Goal: Information Seeking & Learning: Learn about a topic

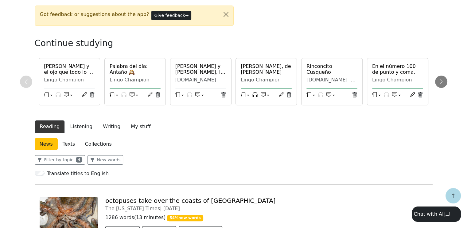
scroll to position [153, 0]
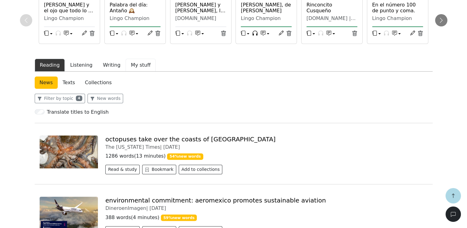
click at [139, 68] on button "My stuff" at bounding box center [141, 65] width 30 height 13
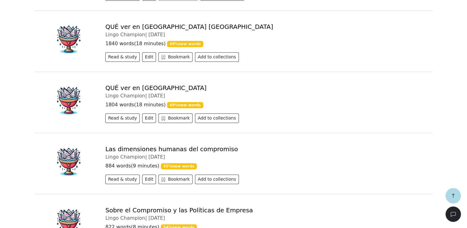
scroll to position [399, 0]
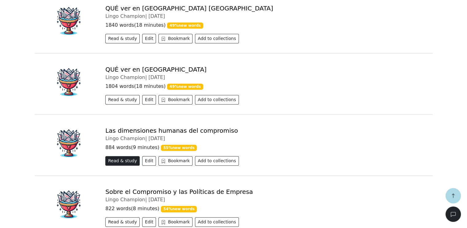
click at [124, 159] on button "Read & study" at bounding box center [122, 161] width 34 height 10
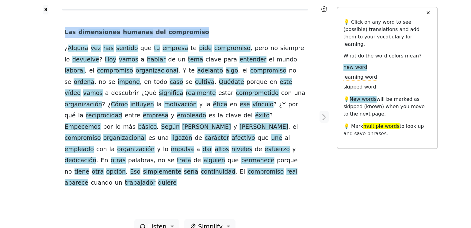
drag, startPoint x: 66, startPoint y: 33, endPoint x: 191, endPoint y: 36, distance: 125.3
click at [186, 37] on div "Las dimensiones humanas del compromiso ¿ Alguna vez has sentido que tu empresa …" at bounding box center [185, 108] width 241 height 162
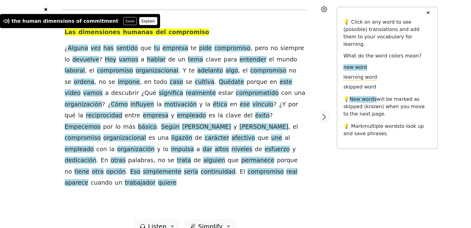
click at [139, 24] on button "Explain" at bounding box center [148, 21] width 18 height 8
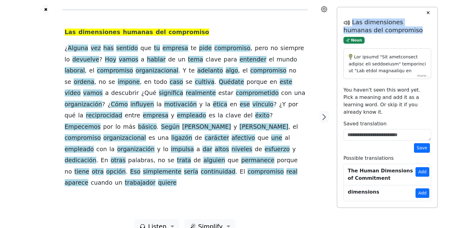
drag, startPoint x: 352, startPoint y: 21, endPoint x: 389, endPoint y: 30, distance: 38.4
click at [389, 30] on h5 "Las dimensiones humanas del compromiso" at bounding box center [388, 25] width 88 height 15
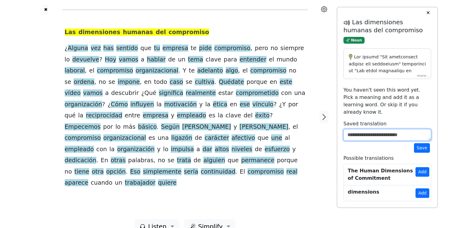
click at [368, 129] on textarea at bounding box center [388, 135] width 88 height 12
paste textarea "**********"
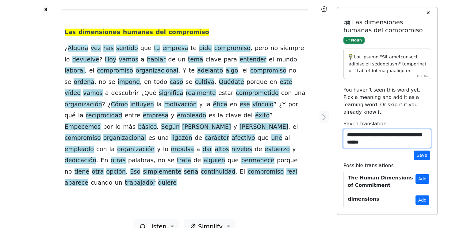
click at [394, 138] on textarea "**********" at bounding box center [387, 138] width 88 height 19
click at [0, 0] on lt-span "***** * ****" at bounding box center [0, 0] width 0 height 0
type textarea "**********"
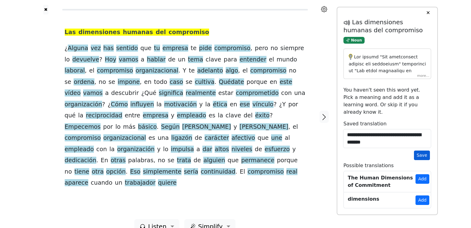
click at [424, 150] on button "Save" at bounding box center [422, 155] width 16 height 10
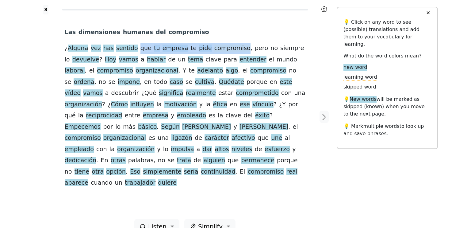
drag, startPoint x: 132, startPoint y: 50, endPoint x: 228, endPoint y: 50, distance: 96.1
click at [228, 50] on div "Las dimensiones humanas del compromiso ¿ Alguna vez has sentido que tu empresa …" at bounding box center [185, 108] width 241 height 162
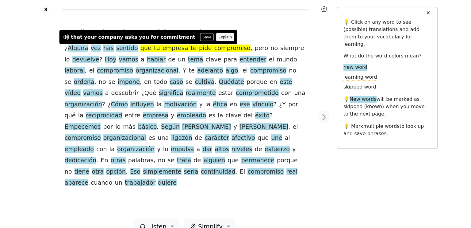
click at [216, 37] on button "Explain" at bounding box center [225, 37] width 18 height 8
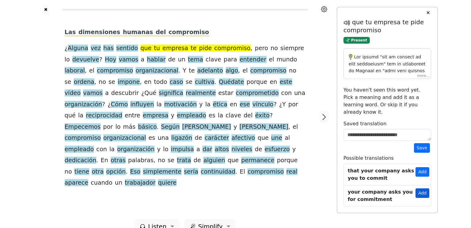
click at [427, 188] on button "Add" at bounding box center [423, 193] width 14 height 10
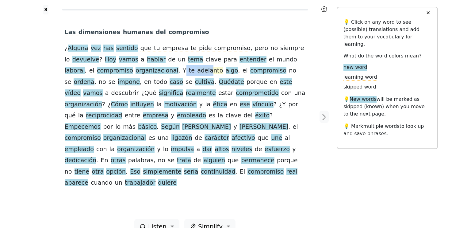
drag, startPoint x: 143, startPoint y: 71, endPoint x: 167, endPoint y: 72, distance: 24.3
click at [167, 72] on div "Las dimensiones humanas del compromiso ¿ Alguna vez has sentido que tu empresa …" at bounding box center [185, 108] width 241 height 162
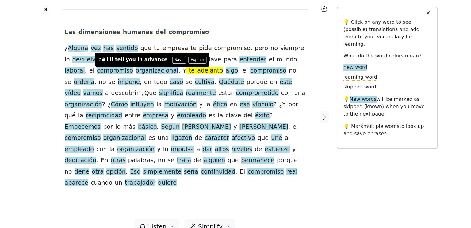
click at [21, 83] on div "✖ Las dimensiones humanas del compromiso ¿ Alguna vez has sentido que tu empres…" at bounding box center [235, 120] width 471 height 241
drag, startPoint x: 141, startPoint y: 71, endPoint x: 191, endPoint y: 73, distance: 49.5
click at [191, 73] on div "Las dimensiones humanas del compromiso ¿ Alguna vez has sentido que tu empresa …" at bounding box center [185, 108] width 241 height 162
click at [192, 60] on button "Explain" at bounding box center [201, 60] width 18 height 8
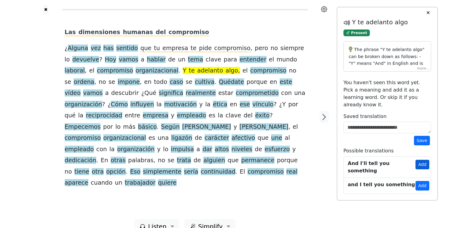
click at [424, 160] on button "Add" at bounding box center [423, 165] width 14 height 10
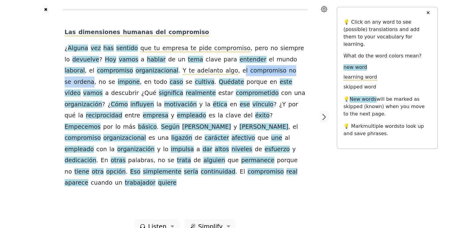
drag, startPoint x: 195, startPoint y: 72, endPoint x: 269, endPoint y: 72, distance: 74.3
click at [269, 72] on div "Las dimensiones humanas del compromiso ¿ Alguna vez has sentido que tu empresa …" at bounding box center [185, 108] width 241 height 162
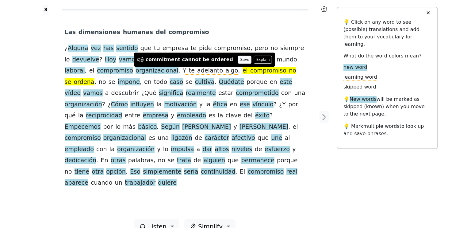
click at [238, 59] on button "Save" at bounding box center [245, 60] width 14 height 8
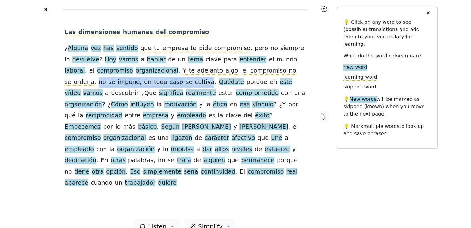
drag, startPoint x: 275, startPoint y: 72, endPoint x: 149, endPoint y: 83, distance: 126.3
click at [149, 83] on div "Las dimensiones humanas del compromiso ¿ Alguna vez has sentido que tu empresa …" at bounding box center [185, 108] width 241 height 162
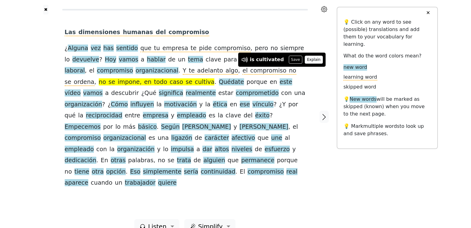
click at [306, 61] on button "Explain" at bounding box center [314, 60] width 18 height 8
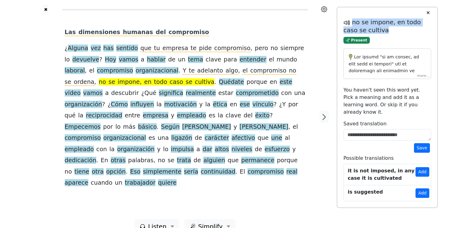
drag, startPoint x: 352, startPoint y: 22, endPoint x: 375, endPoint y: 29, distance: 23.6
click at [375, 29] on h5 "no se impone, en todo caso se cultiva" at bounding box center [388, 25] width 88 height 15
click at [424, 167] on button "Add" at bounding box center [423, 172] width 14 height 10
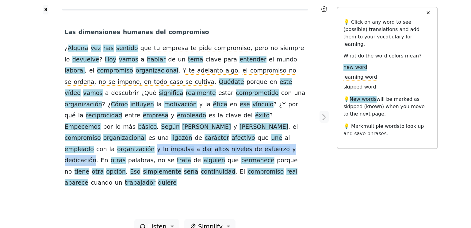
drag, startPoint x: 108, startPoint y: 140, endPoint x: 257, endPoint y: 137, distance: 149.5
click at [257, 137] on div "Las dimensiones humanas del compromiso ¿ Alguna vez has sentido que tu empresa …" at bounding box center [185, 108] width 241 height 162
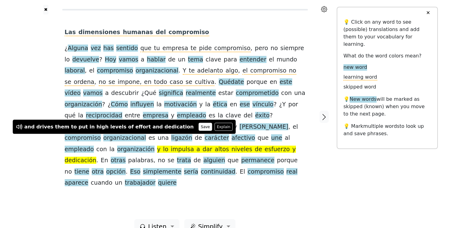
click at [199, 126] on button "Save" at bounding box center [206, 127] width 14 height 8
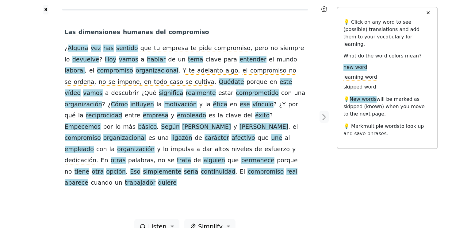
drag, startPoint x: 320, startPoint y: 107, endPoint x: 0, endPoint y: 89, distance: 320.9
click at [321, 113] on icon "button" at bounding box center [324, 116] width 7 height 7
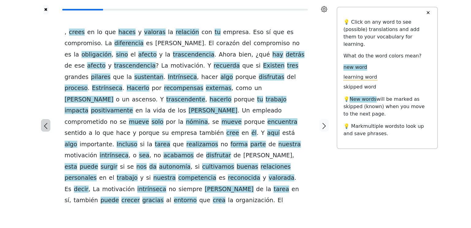
click at [48, 122] on icon "button" at bounding box center [45, 125] width 7 height 7
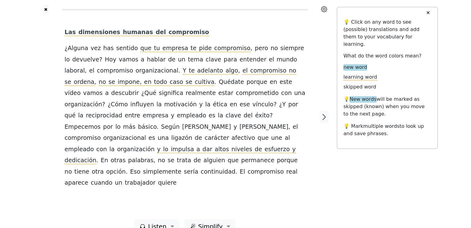
drag, startPoint x: 323, startPoint y: 110, endPoint x: 18, endPoint y: 97, distance: 304.7
click at [323, 113] on icon "button" at bounding box center [324, 116] width 7 height 7
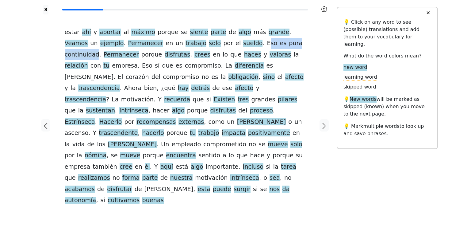
drag, startPoint x: 214, startPoint y: 44, endPoint x: 275, endPoint y: 45, distance: 61.4
click at [275, 45] on div "estar ahí y aportar al máximo porque se siente parte de algo más grande . Veamo…" at bounding box center [185, 116] width 241 height 179
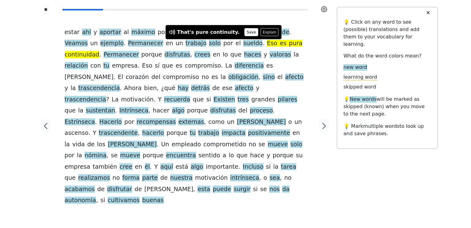
click at [245, 31] on button "Save" at bounding box center [252, 32] width 14 height 8
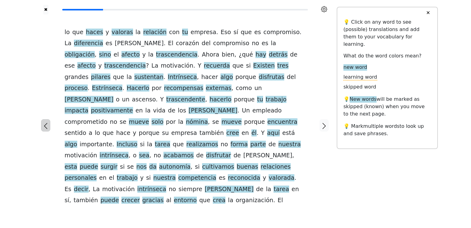
click at [46, 122] on icon "button" at bounding box center [45, 125] width 7 height 7
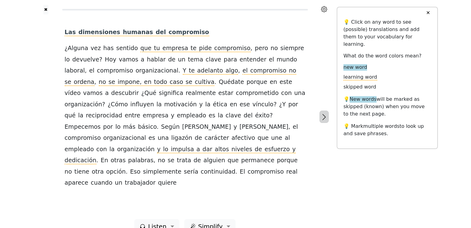
click at [327, 113] on icon "button" at bounding box center [324, 116] width 7 height 7
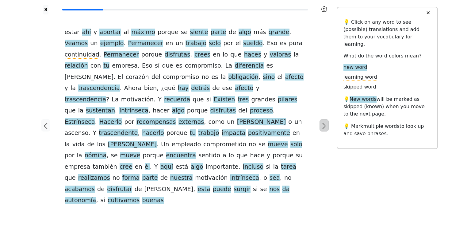
click at [321, 122] on icon "button" at bounding box center [324, 125] width 7 height 7
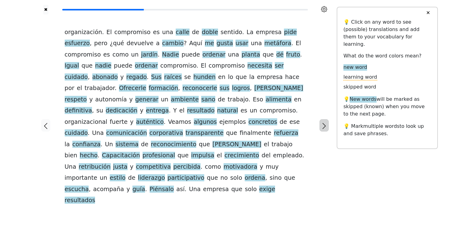
click at [327, 122] on icon "button" at bounding box center [324, 125] width 7 height 7
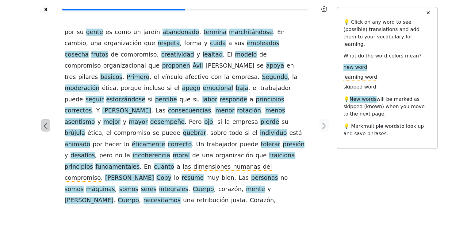
click at [47, 122] on icon "button" at bounding box center [45, 125] width 7 height 7
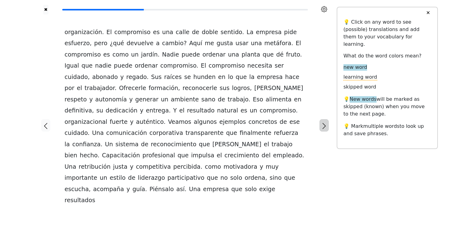
click at [323, 122] on icon "button" at bounding box center [324, 125] width 7 height 7
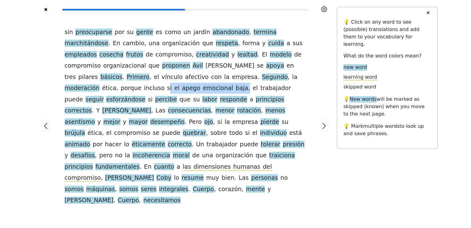
drag, startPoint x: 216, startPoint y: 80, endPoint x: 287, endPoint y: 77, distance: 71.3
click at [287, 77] on div "sin preocuparse por su gente es como un jardín abandonado , termina marchitándo…" at bounding box center [185, 116] width 241 height 179
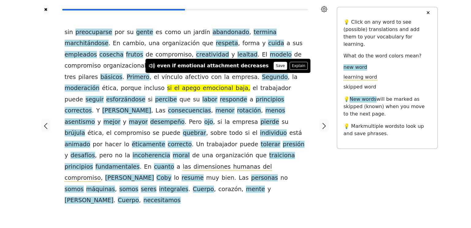
click at [274, 68] on button "Save" at bounding box center [281, 66] width 14 height 8
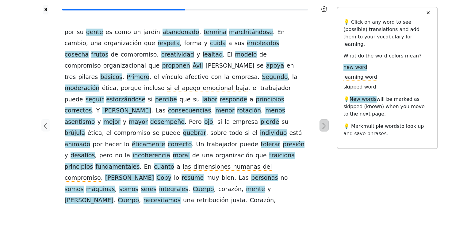
click at [325, 122] on icon "button" at bounding box center [324, 125] width 7 height 7
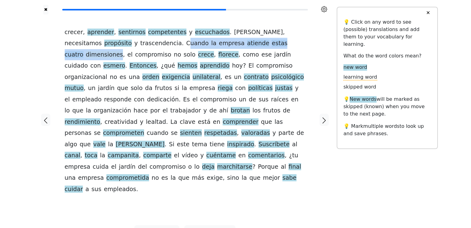
drag, startPoint x: 106, startPoint y: 45, endPoint x: 245, endPoint y: 47, distance: 139.4
click at [245, 47] on div "crecer , aprender , sentirnos competentes y escuchados . [PERSON_NAME] , necesi…" at bounding box center [185, 111] width 241 height 168
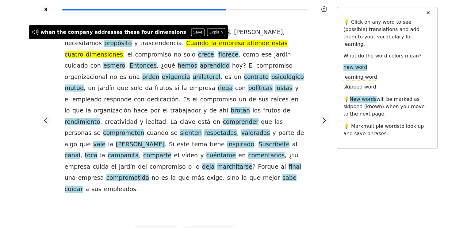
click at [191, 34] on button "Save" at bounding box center [198, 32] width 14 height 8
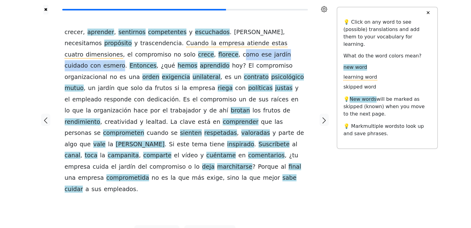
drag, startPoint x: 120, startPoint y: 56, endPoint x: 204, endPoint y: 57, distance: 84.1
click at [213, 57] on div "crecer , aprender , sentirnos competentes y escuchados . [PERSON_NAME] , necesi…" at bounding box center [185, 111] width 241 height 168
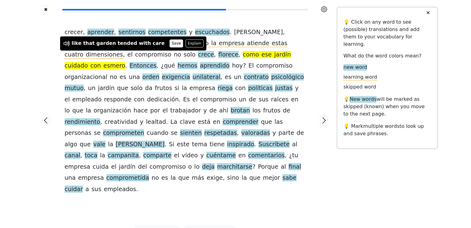
click at [170, 44] on button "Save" at bounding box center [177, 43] width 14 height 8
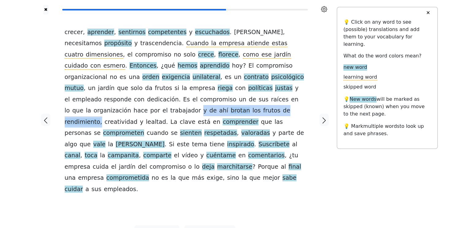
drag, startPoint x: 182, startPoint y: 100, endPoint x: 295, endPoint y: 99, distance: 113.0
click at [295, 99] on div "crecer , aprender , sentirnos competentes y escuchados . [PERSON_NAME] , necesi…" at bounding box center [185, 111] width 241 height 168
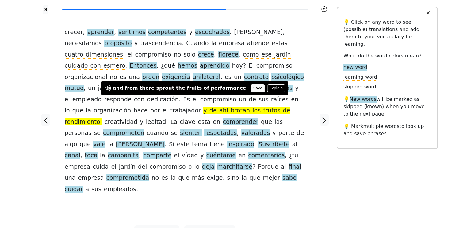
click at [251, 89] on button "Save" at bounding box center [258, 88] width 14 height 8
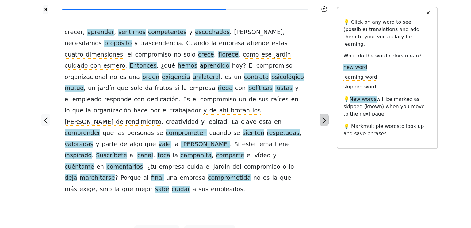
click at [324, 117] on icon "button" at bounding box center [324, 120] width 7 height 7
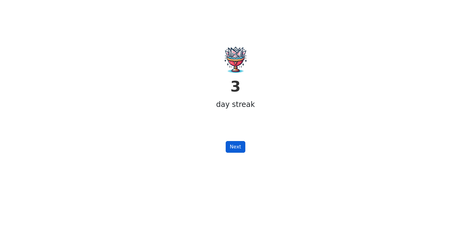
click at [237, 147] on button "Next" at bounding box center [235, 147] width 19 height 12
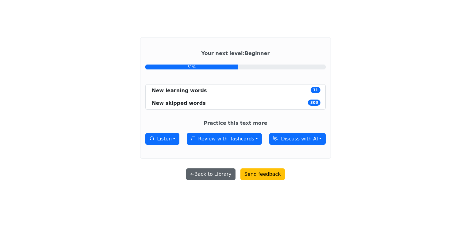
click at [213, 174] on button "← Back to Library" at bounding box center [210, 174] width 49 height 12
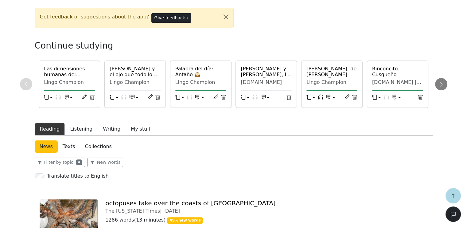
scroll to position [123, 0]
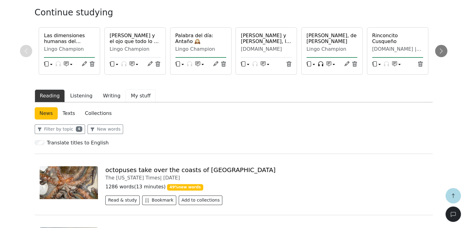
click at [133, 97] on button "My stuff" at bounding box center [141, 95] width 30 height 13
click at [129, 97] on button "My stuff" at bounding box center [141, 95] width 30 height 13
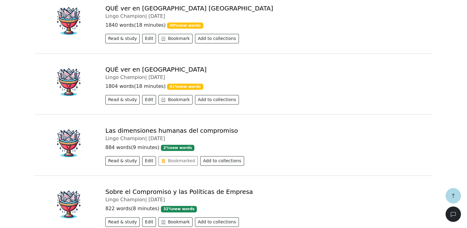
scroll to position [430, 0]
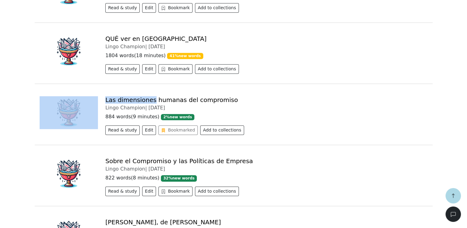
drag, startPoint x: 98, startPoint y: 95, endPoint x: 151, endPoint y: 95, distance: 52.8
click at [151, 96] on div "Las dimensiones humanas del compromiso Lingo Champion | 2025-09-28 884 words ( …" at bounding box center [233, 116] width 395 height 41
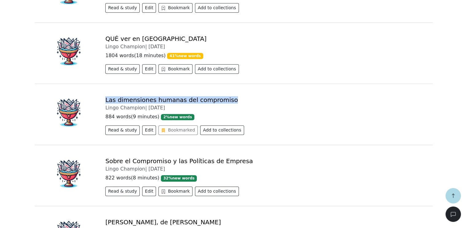
drag, startPoint x: 232, startPoint y: 98, endPoint x: 105, endPoint y: 96, distance: 126.8
click at [105, 96] on div "Las dimensiones humanas del compromiso" at bounding box center [266, 99] width 322 height 7
copy link "Las dimensiones humanas del compromiso"
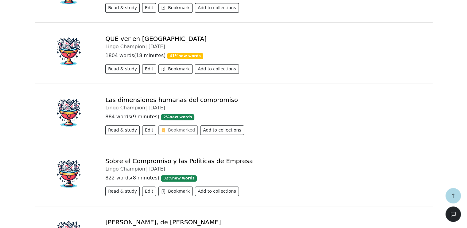
click at [30, 67] on div "Lingo Champion Library Vocabulary Statistics 3 Premium plan Settings Browser ex…" at bounding box center [233, 57] width 467 height 975
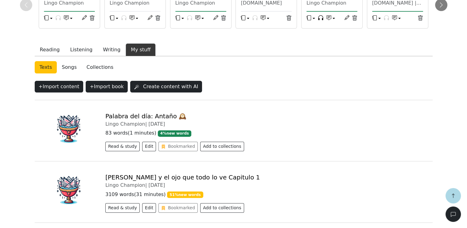
scroll to position [123, 0]
